Goal: Navigation & Orientation: Find specific page/section

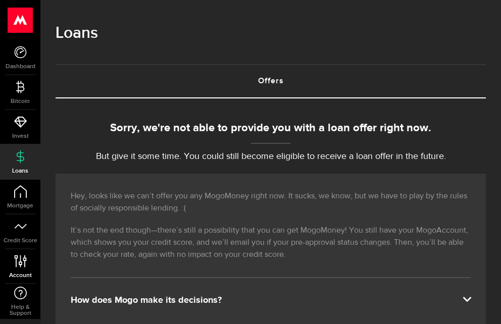
click at [23, 257] on icon at bounding box center [21, 261] width 14 height 13
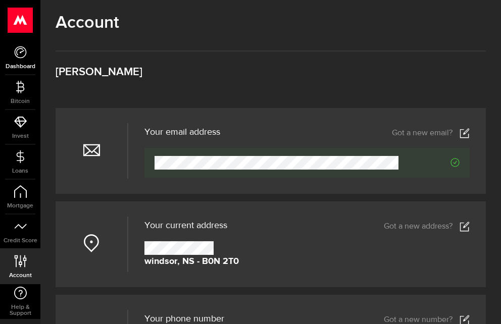
click at [19, 49] on use at bounding box center [20, 52] width 12 height 12
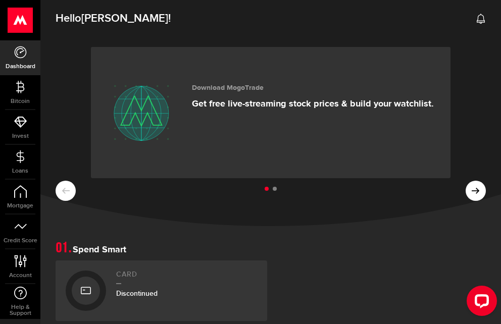
drag, startPoint x: 103, startPoint y: 20, endPoint x: 97, endPoint y: 18, distance: 6.3
click at [97, 18] on span "[PERSON_NAME]" at bounding box center [124, 19] width 87 height 14
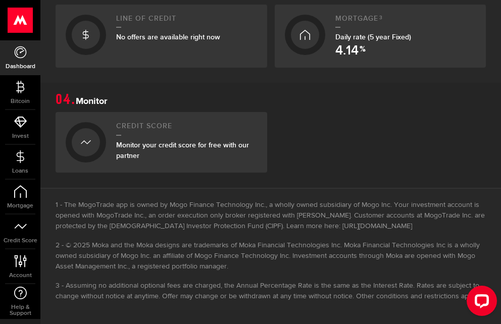
scroll to position [538, 0]
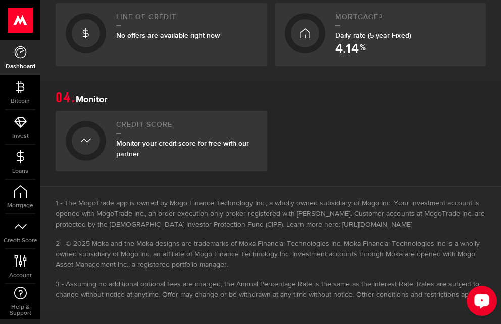
click at [484, 302] on icon "Open LiveChat chat widget" at bounding box center [483, 301] width 10 height 7
click at [216, 73] on section "Borrow Responsibly Line of credit No offers are available right now Mortgage 3 …" at bounding box center [270, 27] width 461 height 108
click at [19, 66] on span "Dashboard" at bounding box center [20, 67] width 40 height 6
